Goal: Transaction & Acquisition: Purchase product/service

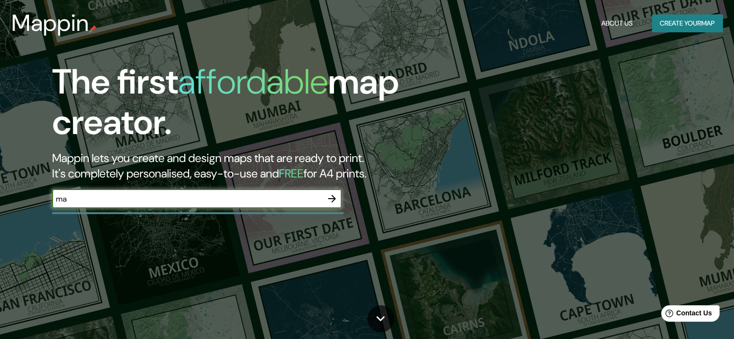
type input "m"
type input "barrio independencia"
click at [338, 200] on button "button" at bounding box center [331, 198] width 19 height 19
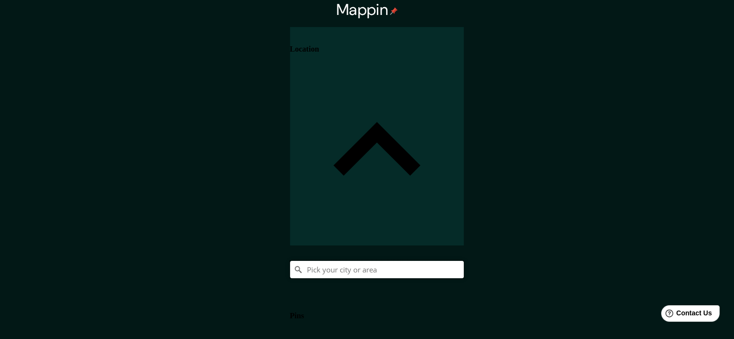
click at [464, 261] on input "Pick your city or area" at bounding box center [377, 269] width 174 height 17
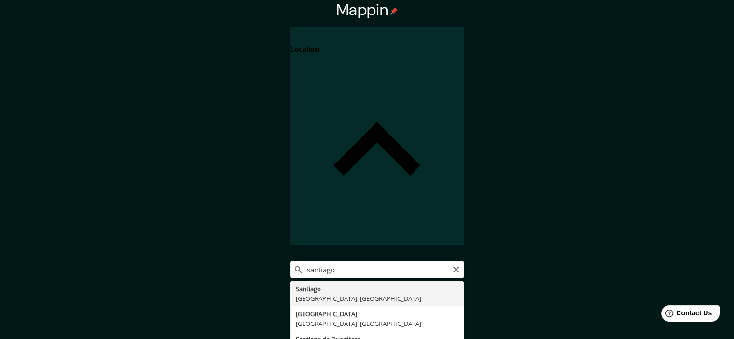
type input "[GEOGRAPHIC_DATA], [GEOGRAPHIC_DATA], [GEOGRAPHIC_DATA]"
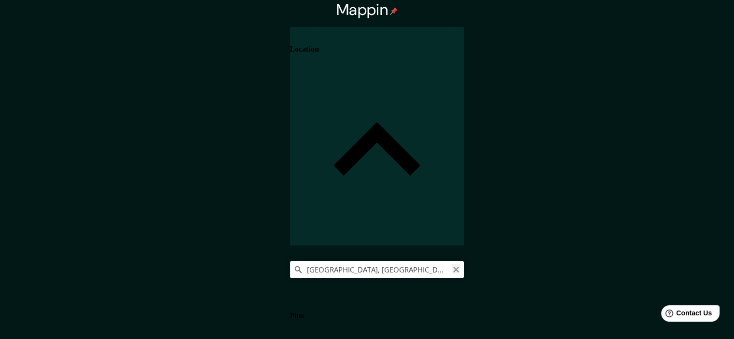
click at [460, 266] on icon "Clear" at bounding box center [456, 270] width 8 height 8
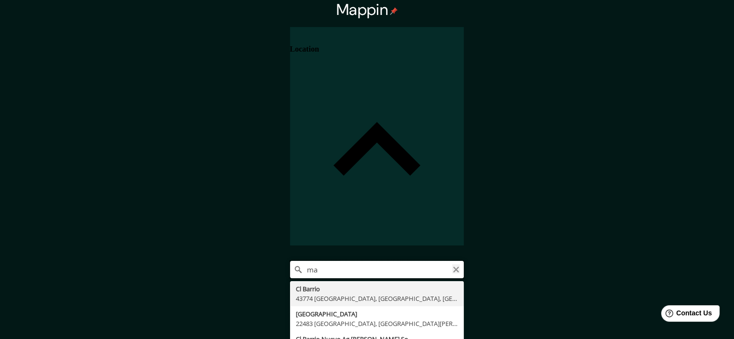
type input "m"
type input "[GEOGRAPHIC_DATA], [GEOGRAPHIC_DATA], [GEOGRAPHIC_DATA] 8540000, [GEOGRAPHIC_DA…"
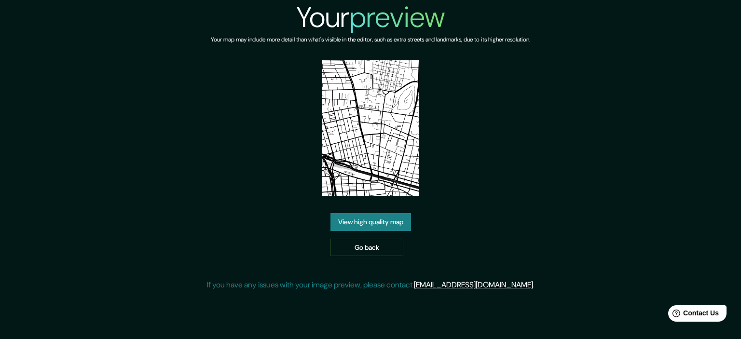
click at [400, 213] on link "View high quality map" at bounding box center [371, 222] width 81 height 18
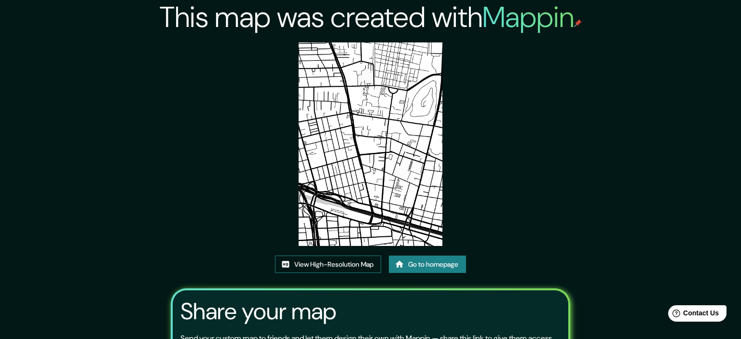
click at [342, 256] on link "View High-Resolution Map" at bounding box center [328, 265] width 106 height 18
